Goal: Check status: Check status

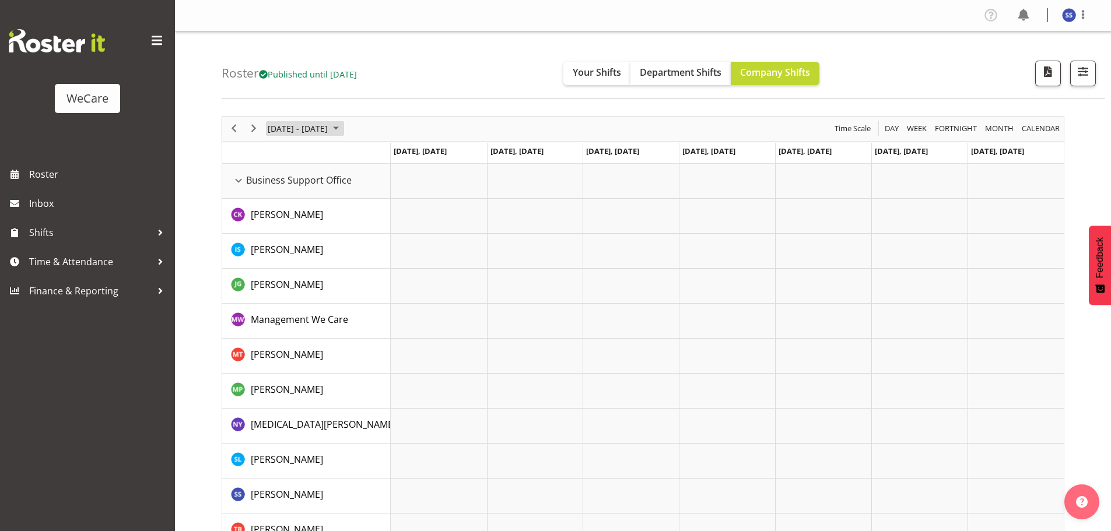
click at [343, 128] on span "June 2024" at bounding box center [336, 128] width 14 height 15
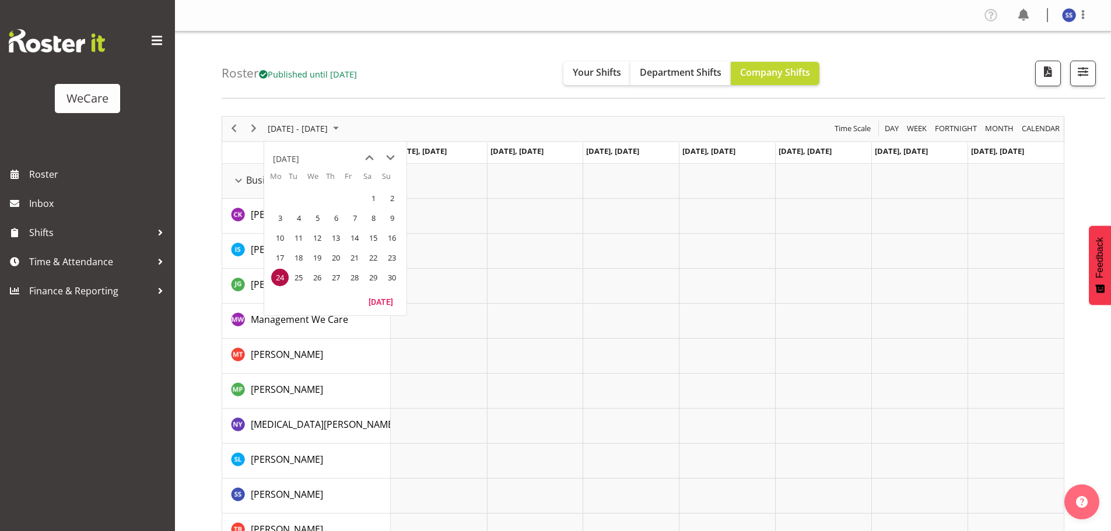
click at [401, 158] on div "[DATE]" at bounding box center [335, 156] width 142 height 29
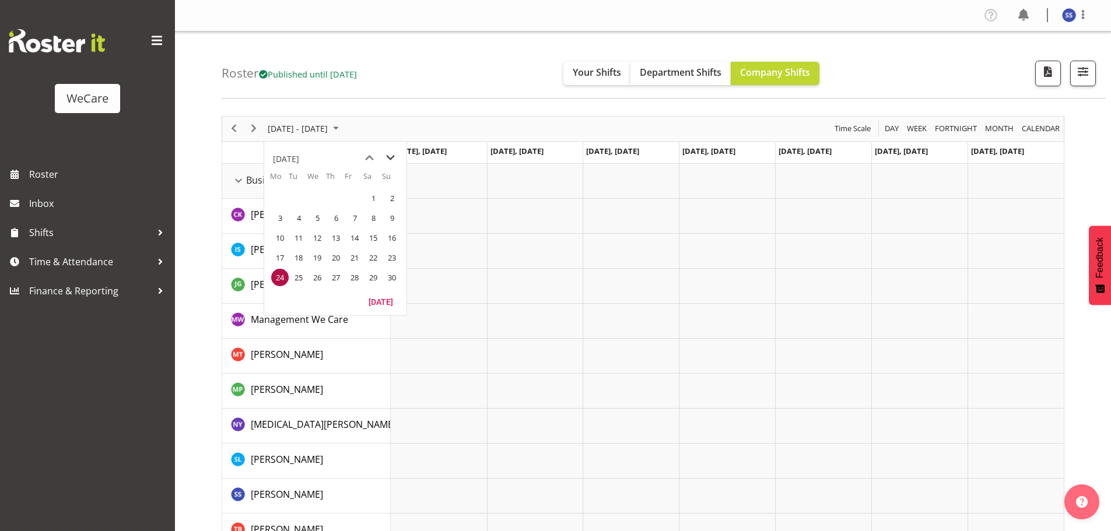
click at [395, 158] on span "next month" at bounding box center [390, 158] width 20 height 21
click at [395, 157] on span "next month" at bounding box center [390, 158] width 20 height 21
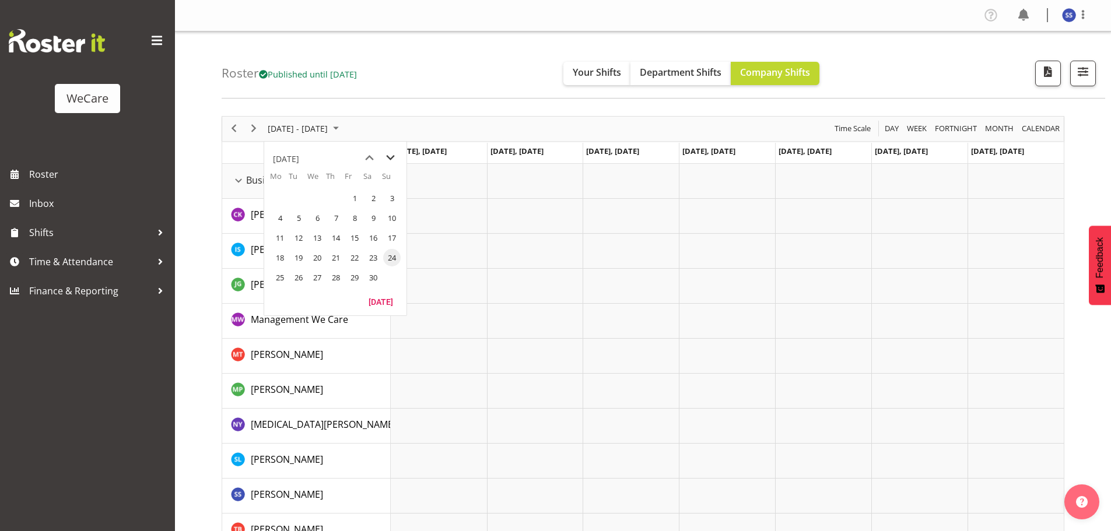
click at [395, 157] on span "next month" at bounding box center [390, 158] width 20 height 21
click at [370, 157] on span "previous month" at bounding box center [369, 158] width 20 height 21
click at [393, 151] on span "next month" at bounding box center [390, 158] width 20 height 21
click at [392, 153] on span "next month" at bounding box center [390, 158] width 20 height 21
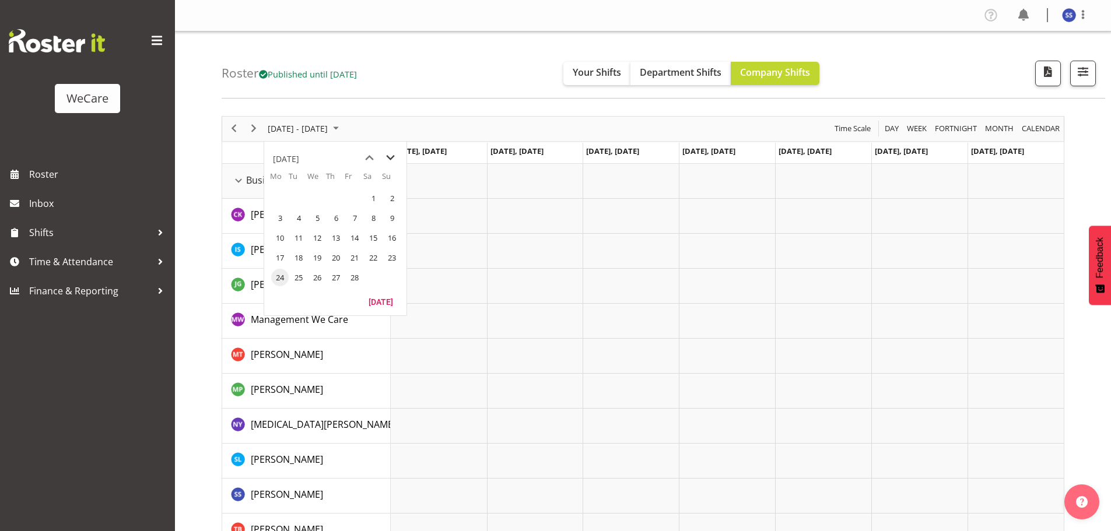
click at [392, 153] on span "next month" at bounding box center [390, 158] width 20 height 21
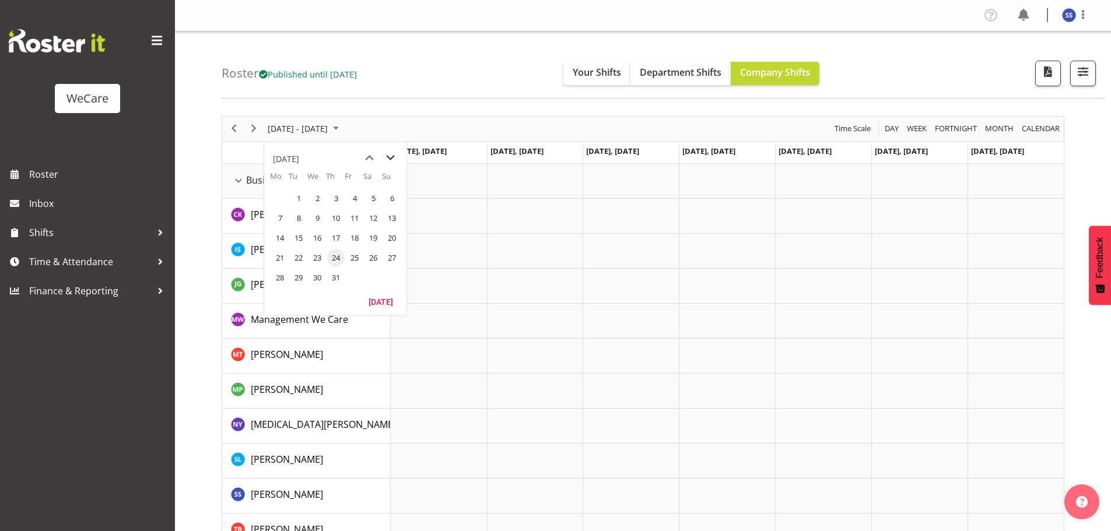
click at [392, 153] on span "next month" at bounding box center [390, 158] width 20 height 21
click at [364, 158] on span "previous month" at bounding box center [369, 158] width 20 height 21
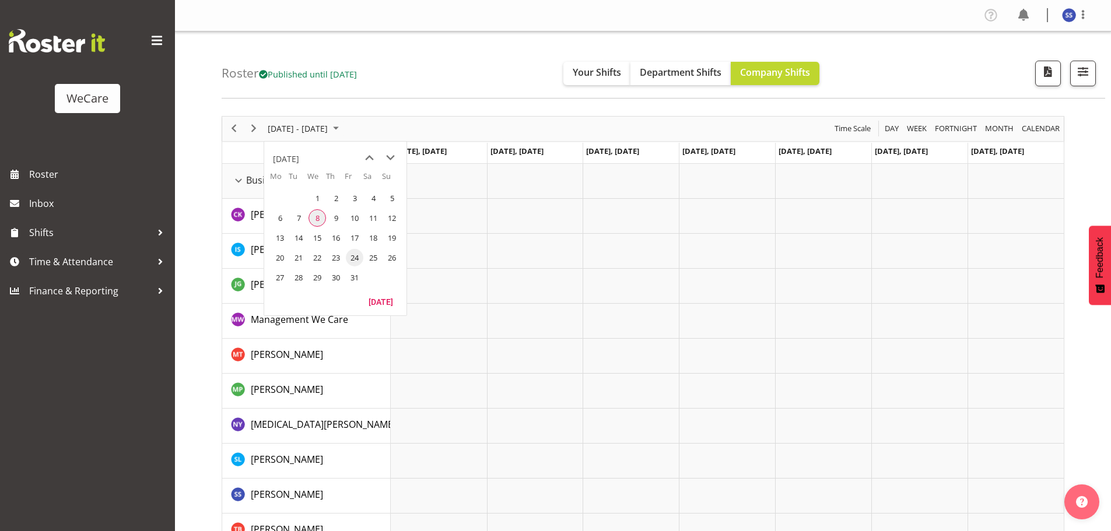
click at [316, 217] on span "8" at bounding box center [317, 217] width 17 height 17
